Goal: Information Seeking & Learning: Learn about a topic

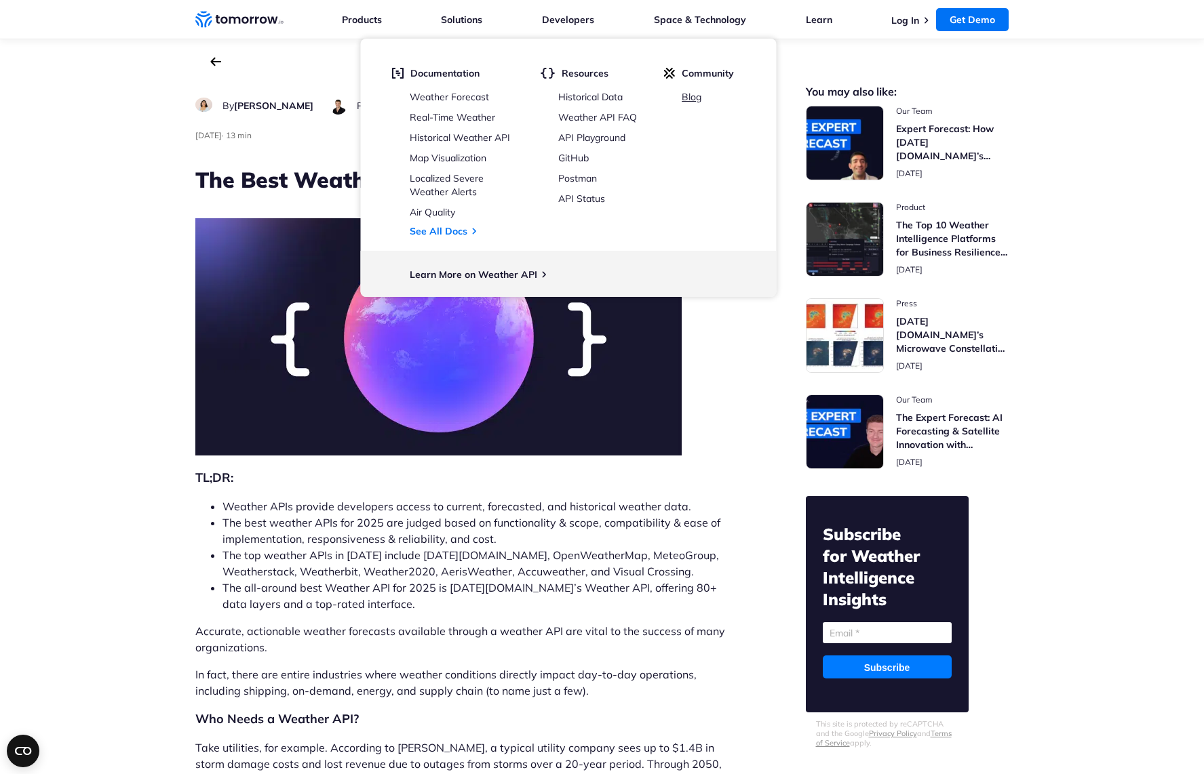
click at [701, 94] on link "Blog" at bounding box center [691, 97] width 20 height 12
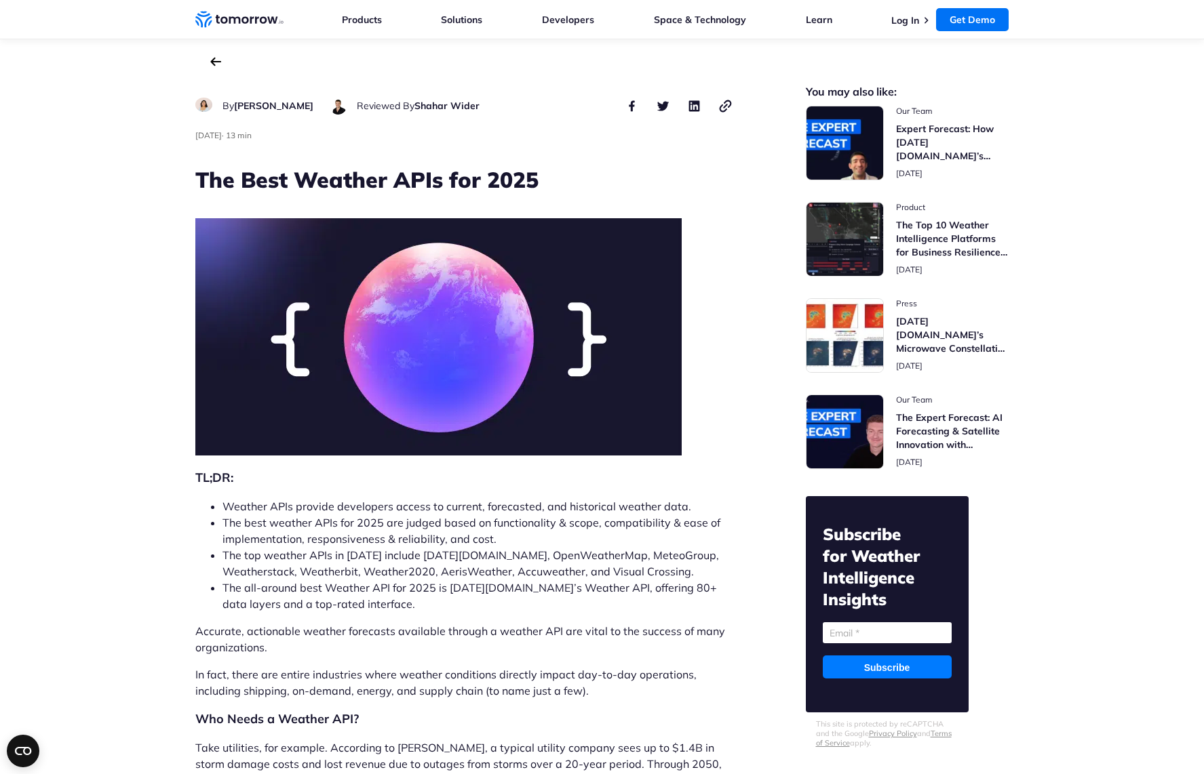
click at [205, 176] on h1 "The Best Weather APIs for 2025" at bounding box center [464, 180] width 538 height 30
drag, startPoint x: 205, startPoint y: 176, endPoint x: 500, endPoint y: 175, distance: 295.6
click at [500, 175] on h1 "The Best Weather APIs for 2025" at bounding box center [464, 180] width 538 height 30
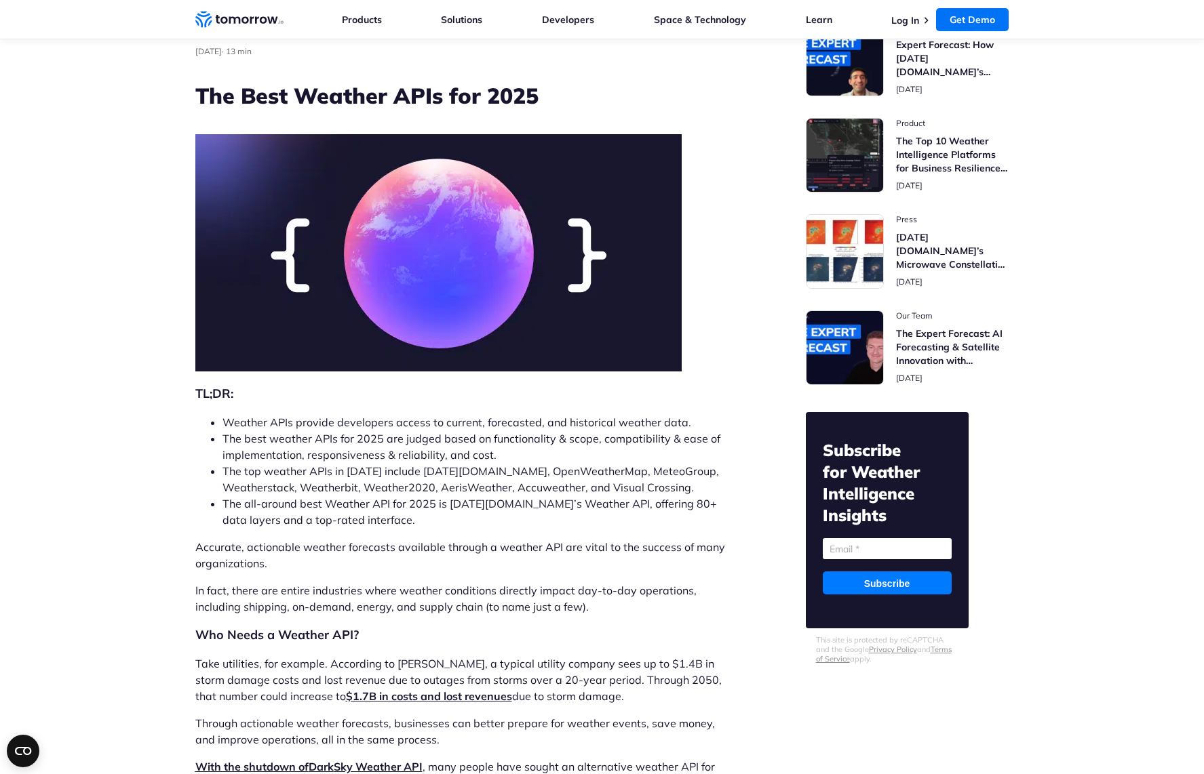
scroll to position [51, 0]
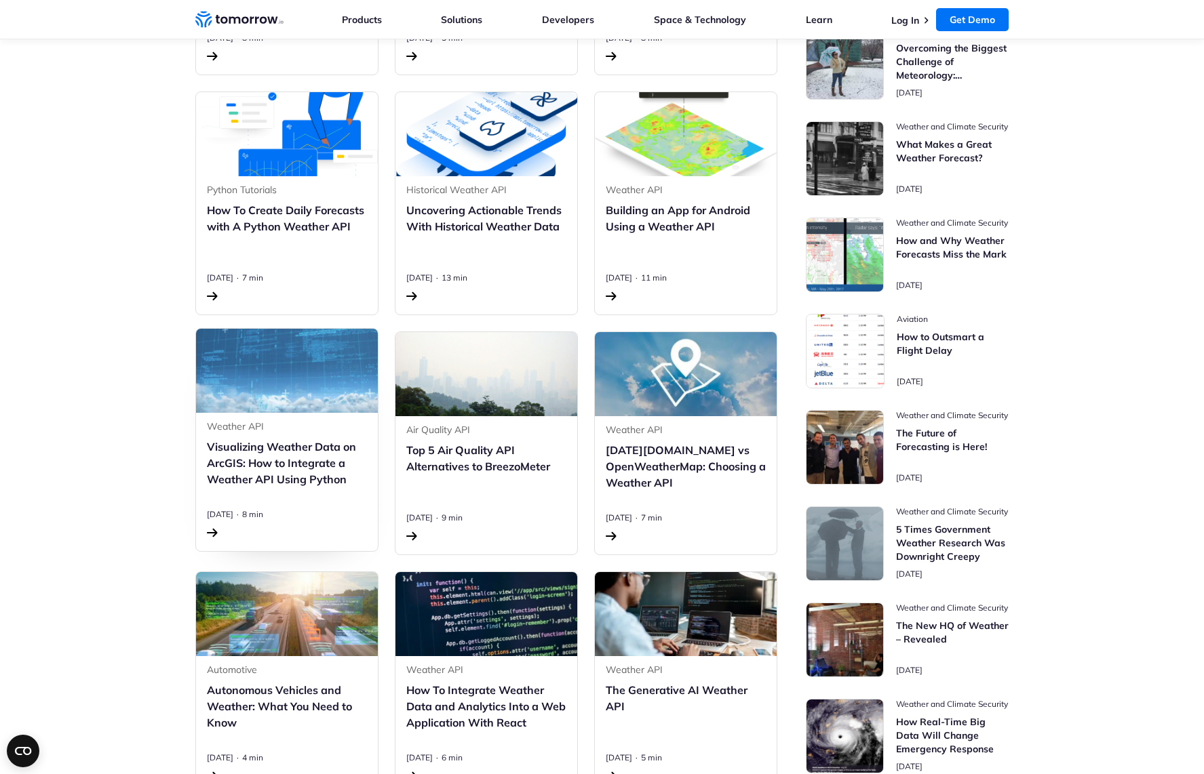
scroll to position [781, 0]
